Goal: Task Accomplishment & Management: Use online tool/utility

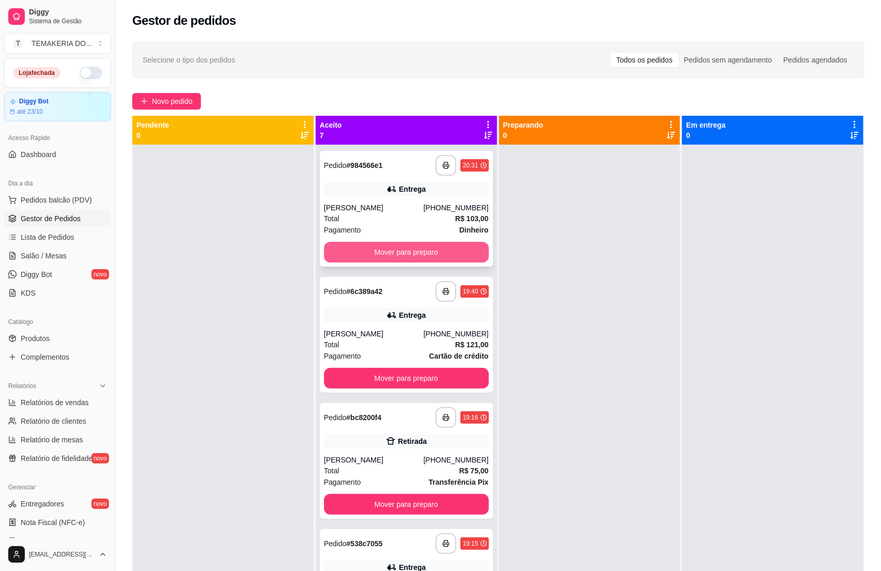
click at [395, 255] on button "Mover para preparo" at bounding box center [406, 252] width 165 height 21
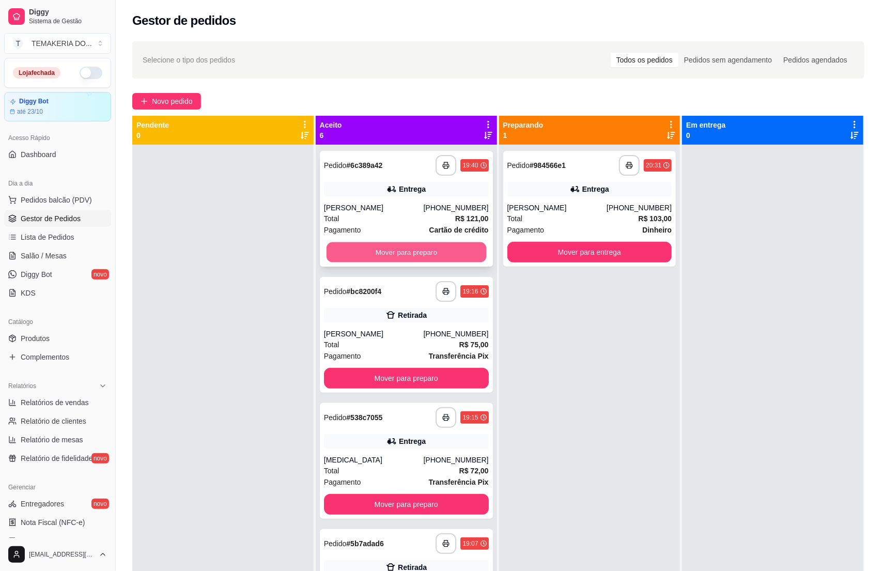
click at [408, 251] on button "Mover para preparo" at bounding box center [407, 252] width 160 height 20
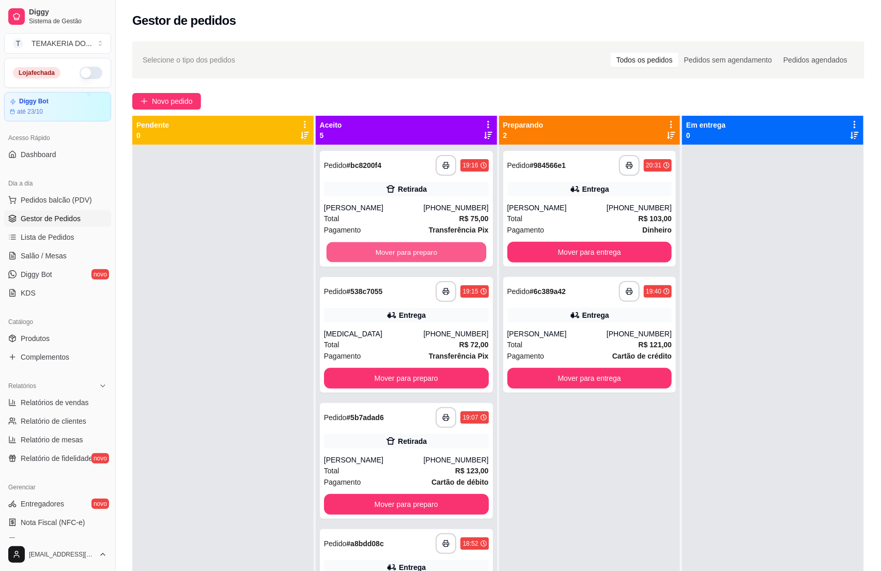
click at [408, 251] on button "Mover para preparo" at bounding box center [407, 252] width 160 height 20
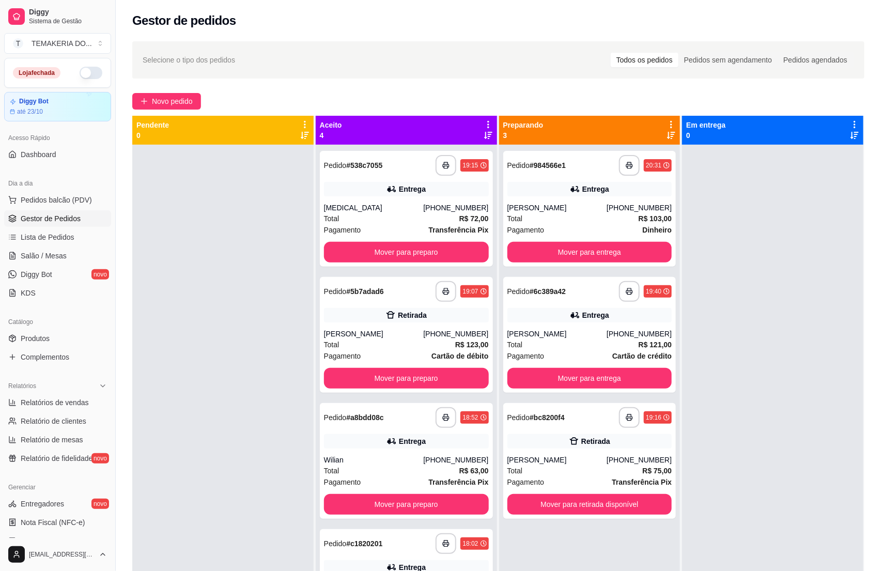
click at [434, 254] on button "Mover para preparo" at bounding box center [406, 252] width 165 height 21
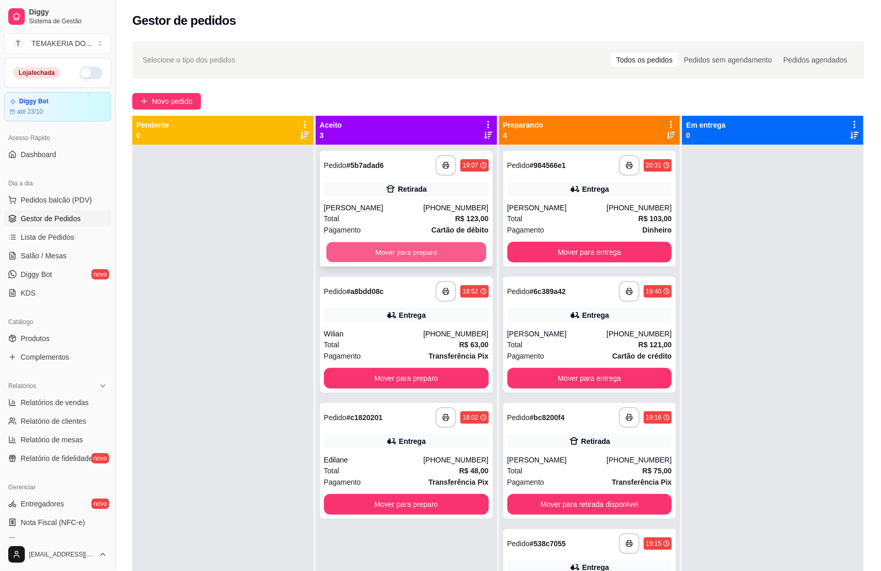
click at [437, 254] on button "Mover para preparo" at bounding box center [407, 252] width 160 height 20
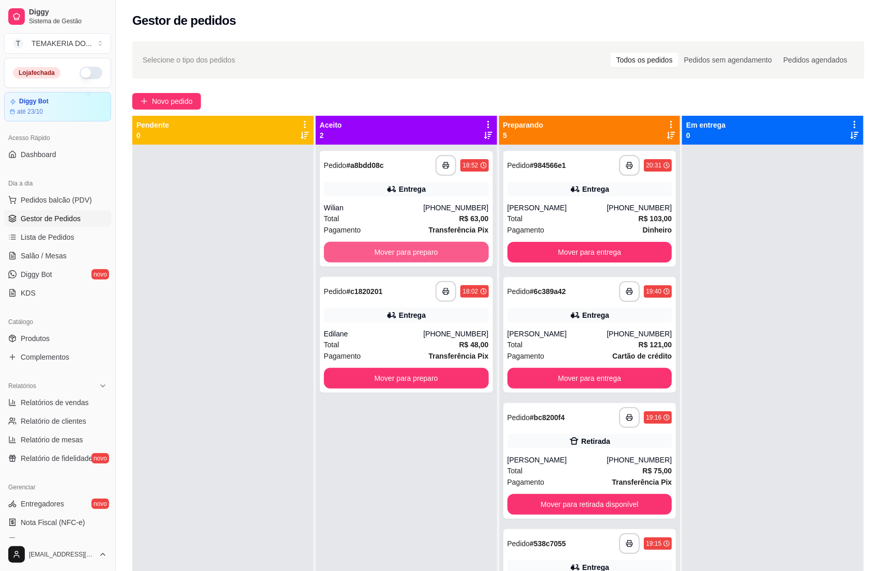
click at [437, 254] on button "Mover para preparo" at bounding box center [406, 252] width 165 height 21
click at [437, 368] on button "Mover para preparo" at bounding box center [406, 378] width 165 height 21
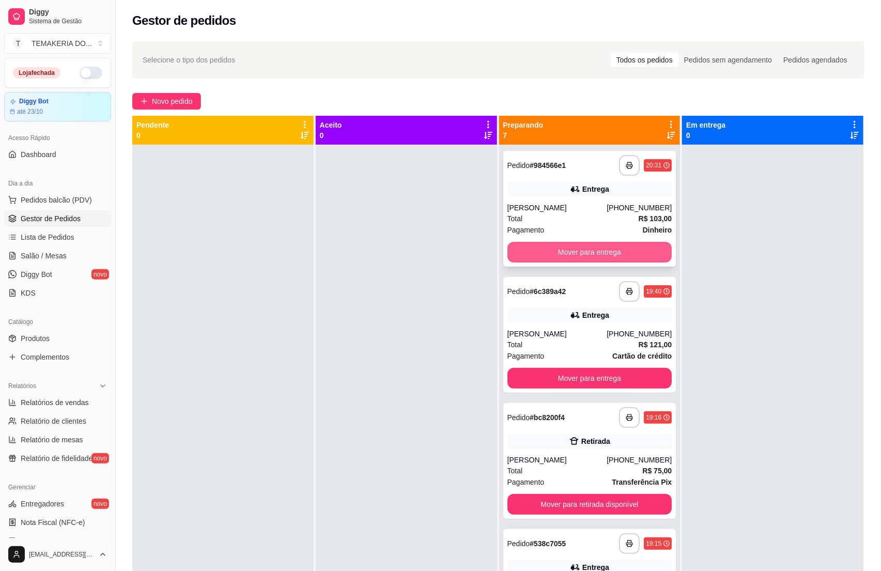
click at [570, 256] on button "Mover para entrega" at bounding box center [589, 252] width 165 height 21
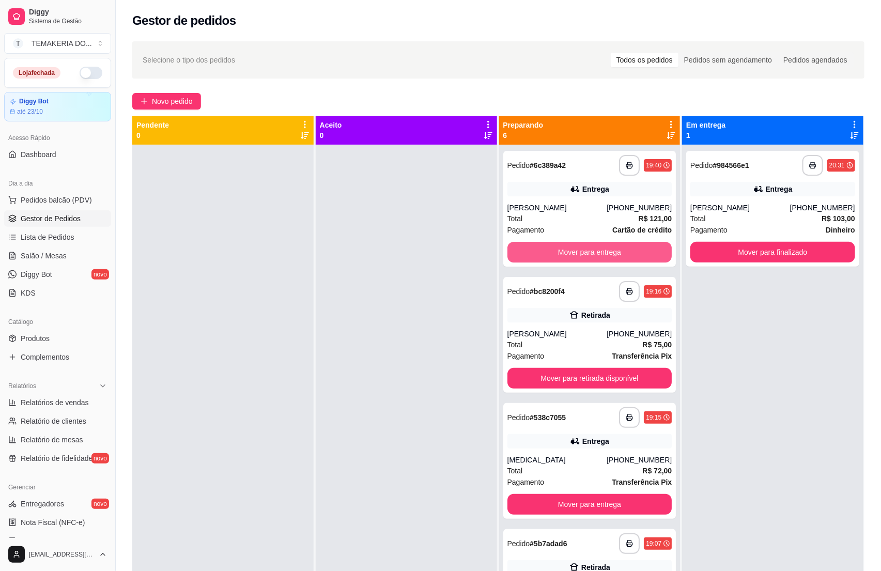
click at [570, 256] on button "Mover para entrega" at bounding box center [589, 252] width 165 height 21
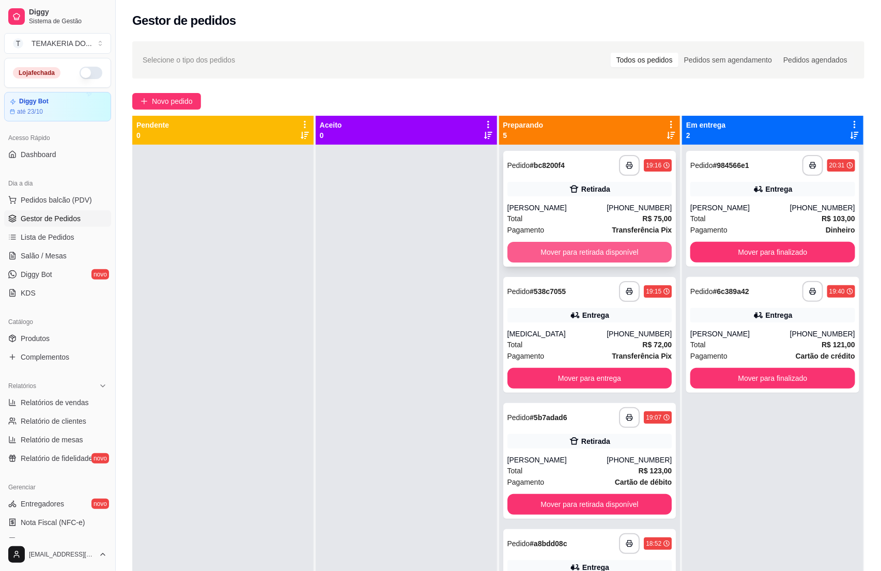
click at [588, 245] on button "Mover para retirada disponível" at bounding box center [589, 252] width 165 height 21
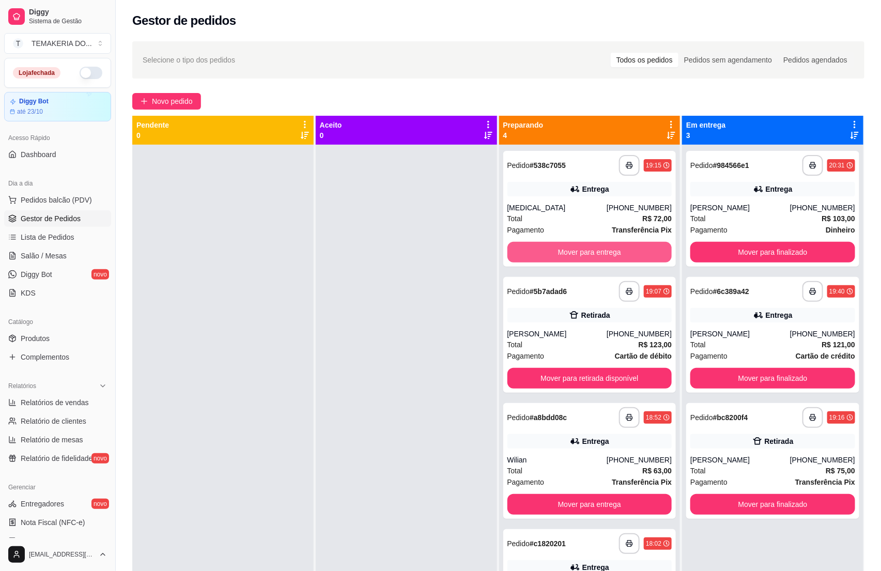
click at [588, 245] on button "Mover para entrega" at bounding box center [589, 252] width 165 height 21
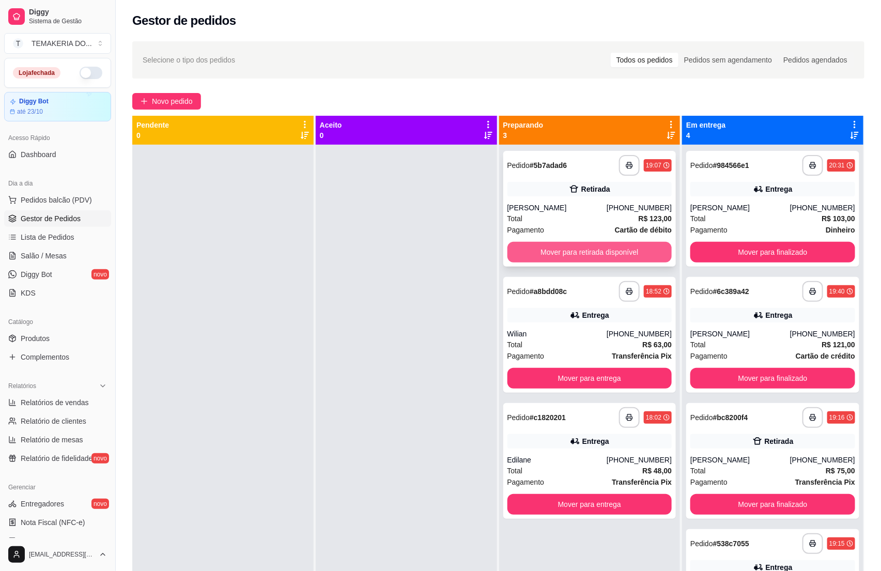
click at [588, 249] on button "Mover para retirada disponível" at bounding box center [589, 252] width 165 height 21
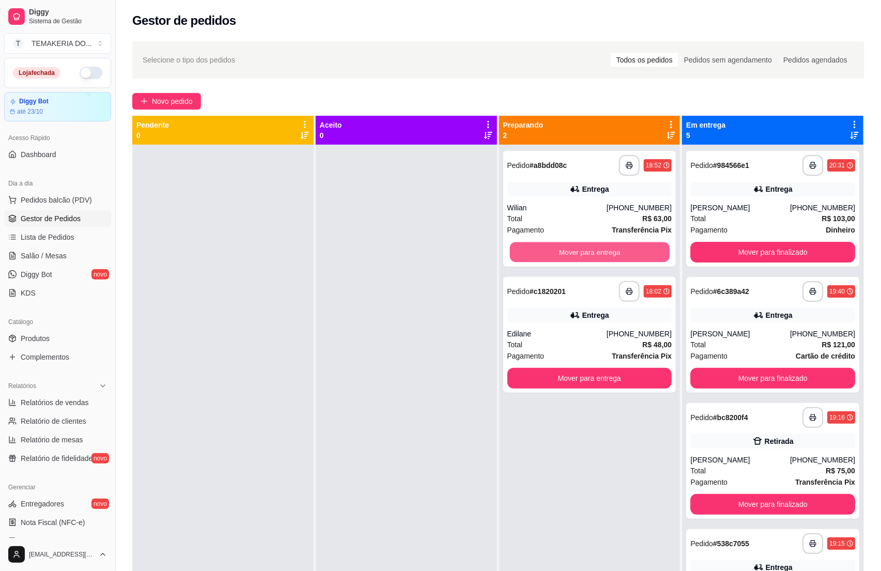
click at [588, 249] on button "Mover para entrega" at bounding box center [589, 252] width 160 height 20
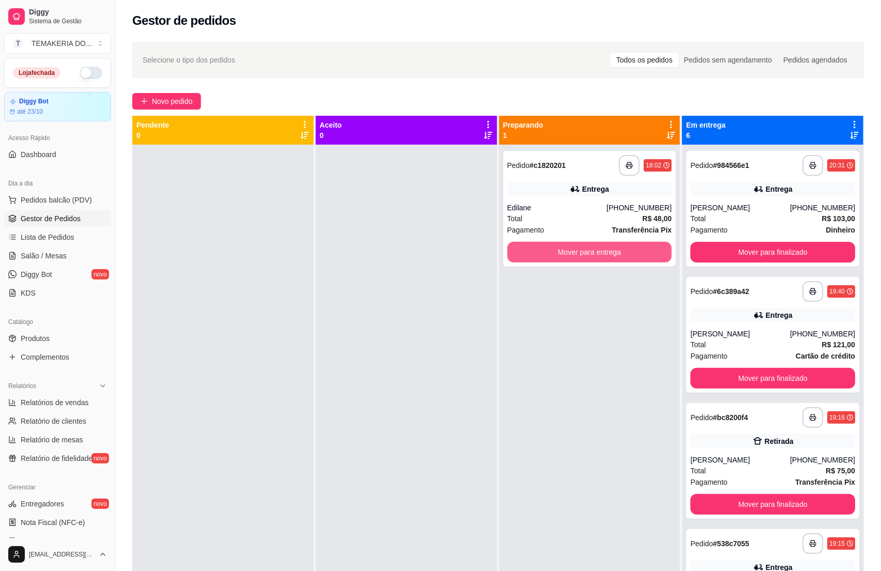
click at [588, 249] on button "Mover para entrega" at bounding box center [589, 252] width 165 height 21
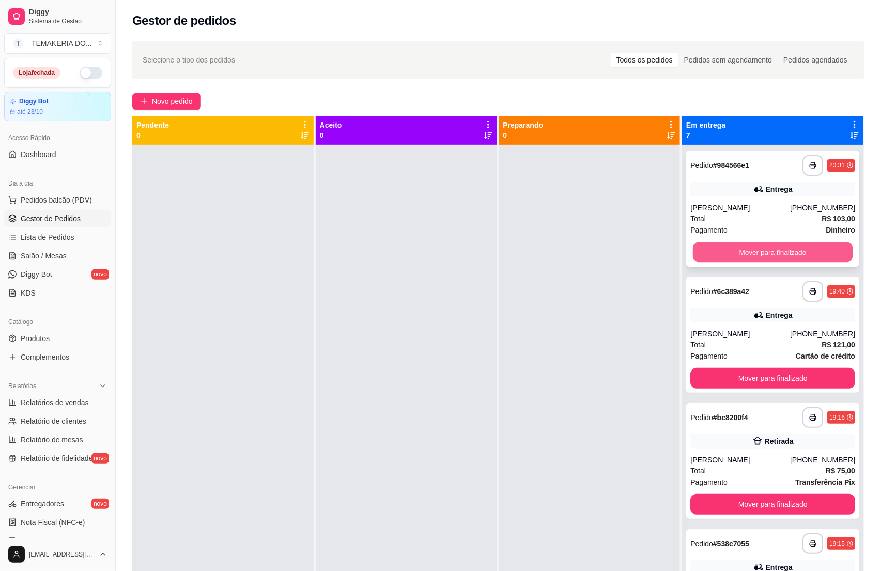
click at [703, 250] on button "Mover para finalizado" at bounding box center [773, 252] width 160 height 20
click at [735, 250] on button "Mover para finalizado" at bounding box center [772, 252] width 165 height 21
click at [755, 251] on button "Mover para finalizado" at bounding box center [772, 252] width 165 height 21
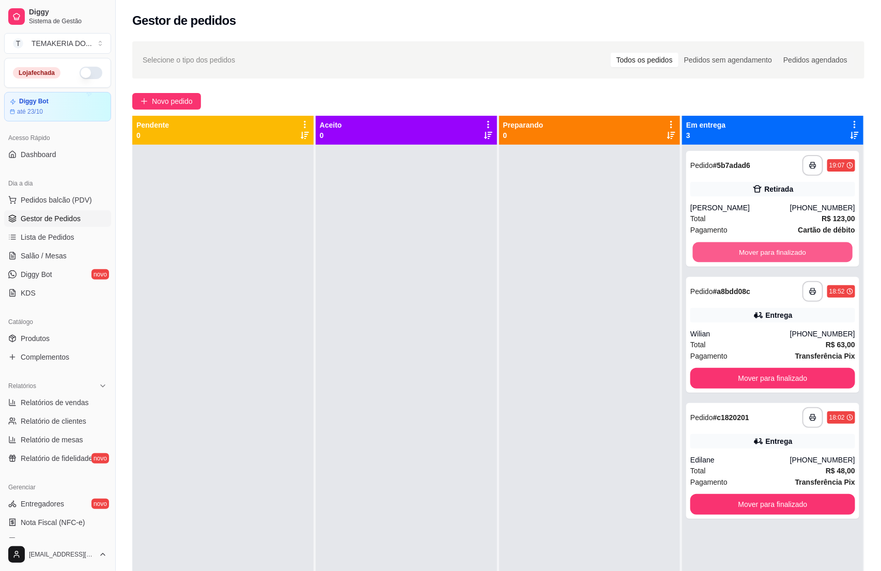
click at [755, 251] on button "Mover para finalizado" at bounding box center [773, 252] width 160 height 20
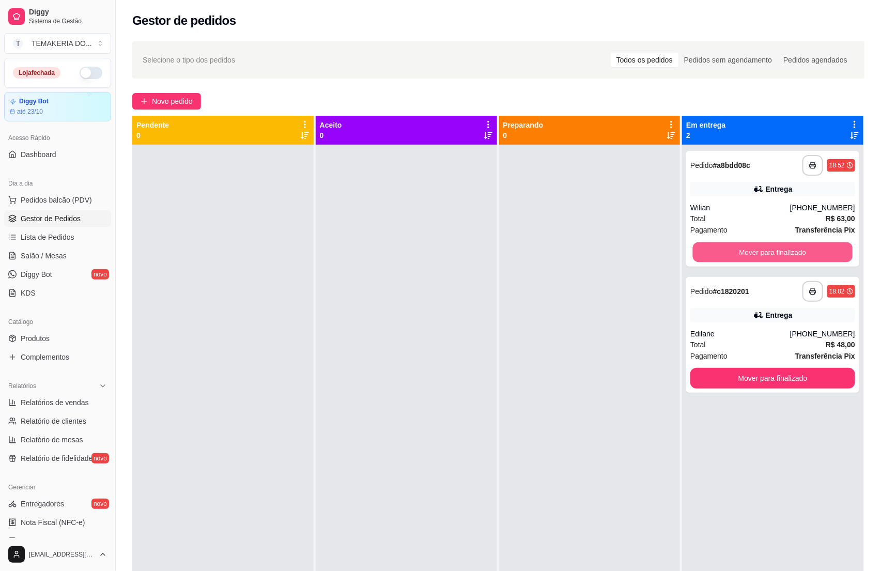
click at [755, 251] on button "Mover para finalizado" at bounding box center [773, 252] width 160 height 20
click at [755, 251] on div "Mover para finalizado" at bounding box center [772, 252] width 165 height 21
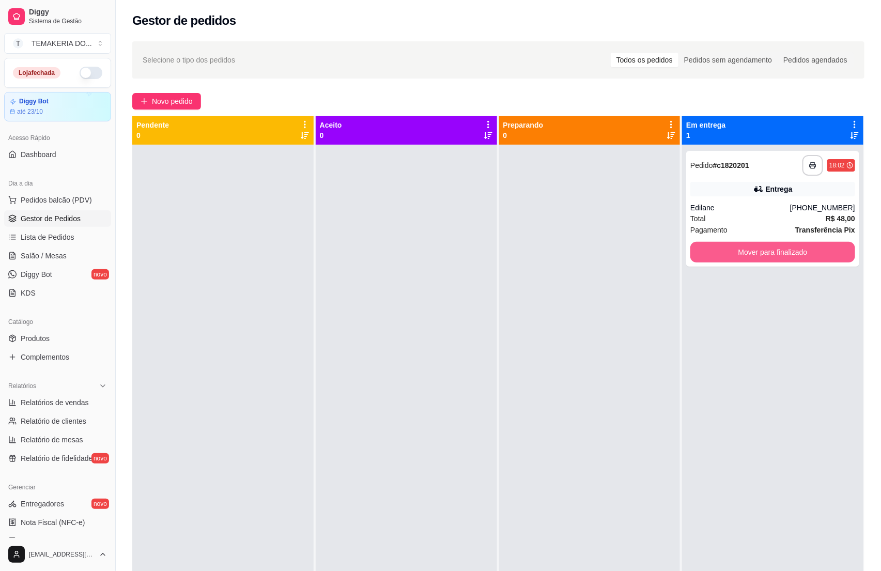
click at [755, 251] on button "Mover para finalizado" at bounding box center [772, 252] width 165 height 21
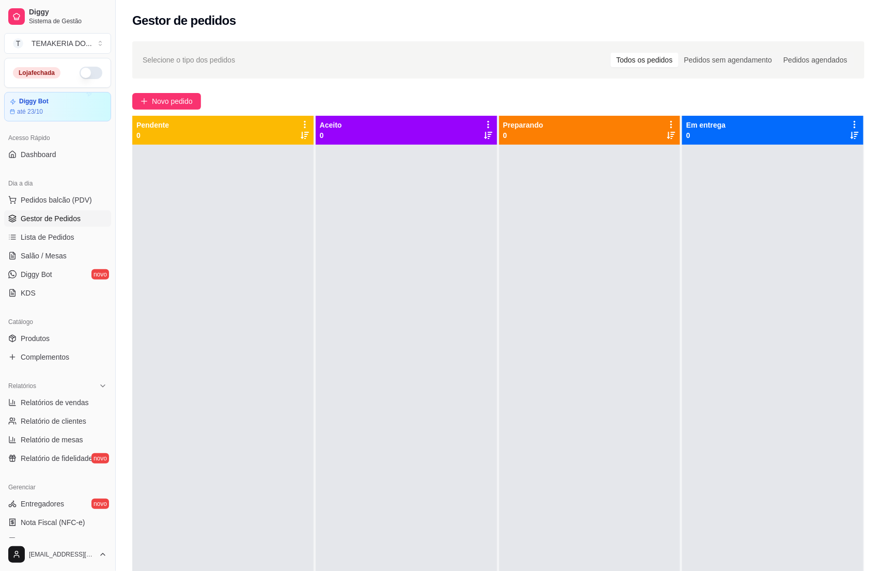
drag, startPoint x: 452, startPoint y: 242, endPoint x: 386, endPoint y: 242, distance: 65.6
click at [451, 242] on div at bounding box center [406, 430] width 181 height 571
